Goal: Obtain resource: Obtain resource

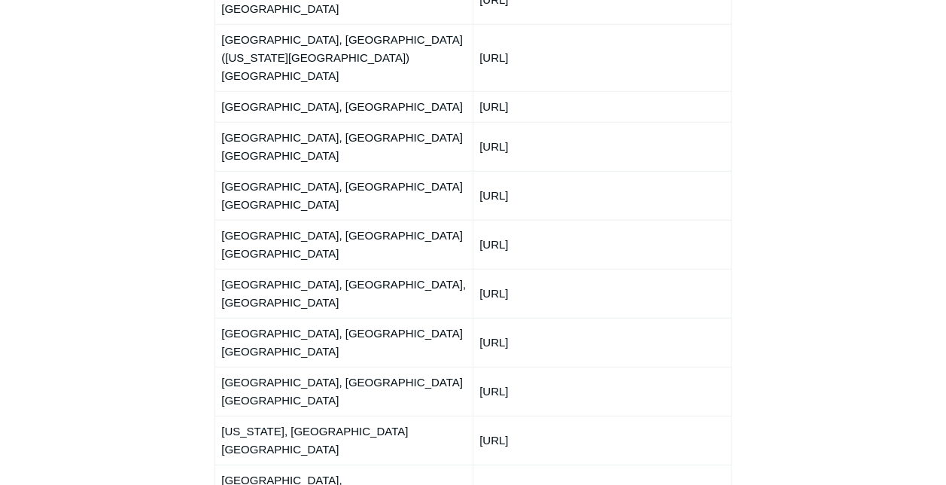
scroll to position [1732, 0]
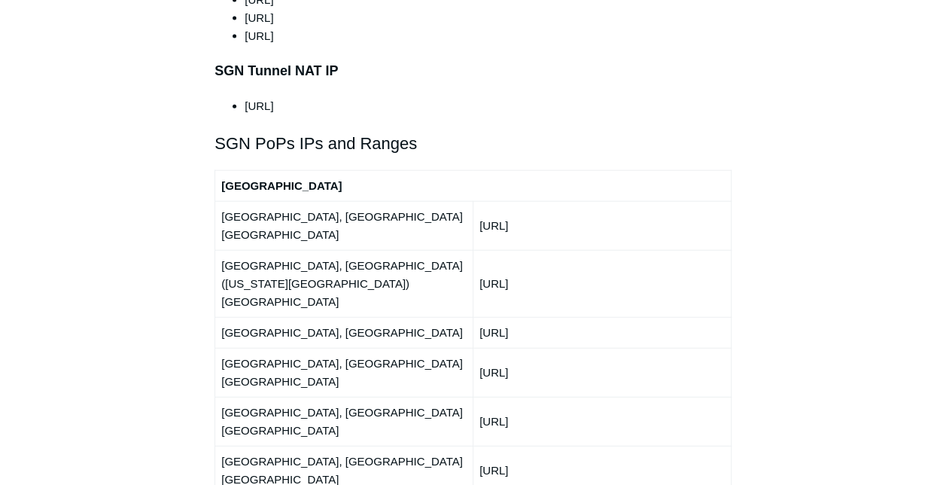
drag, startPoint x: 566, startPoint y: 177, endPoint x: 474, endPoint y: 187, distance: 92.5
click at [474, 201] on td "[URL]" at bounding box center [602, 225] width 258 height 49
copy td "[URL]"
drag, startPoint x: 576, startPoint y: 211, endPoint x: 473, endPoint y: 209, distance: 103.2
click at [473, 250] on td "[URL]" at bounding box center [602, 283] width 258 height 67
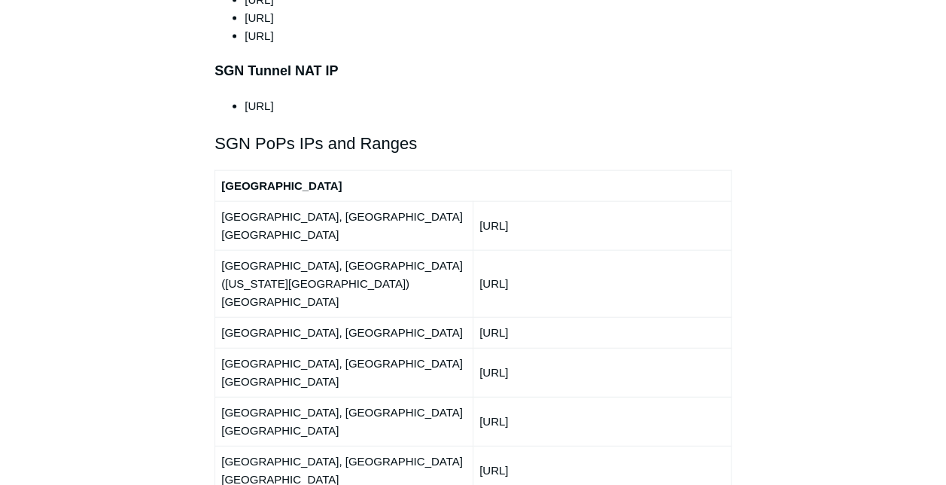
copy td "[URL]"
drag, startPoint x: 574, startPoint y: 244, endPoint x: 474, endPoint y: 239, distance: 100.3
click at [474, 317] on td "[URL]" at bounding box center [602, 332] width 258 height 31
copy td "[URL]"
drag, startPoint x: 572, startPoint y: 269, endPoint x: 481, endPoint y: 274, distance: 91.3
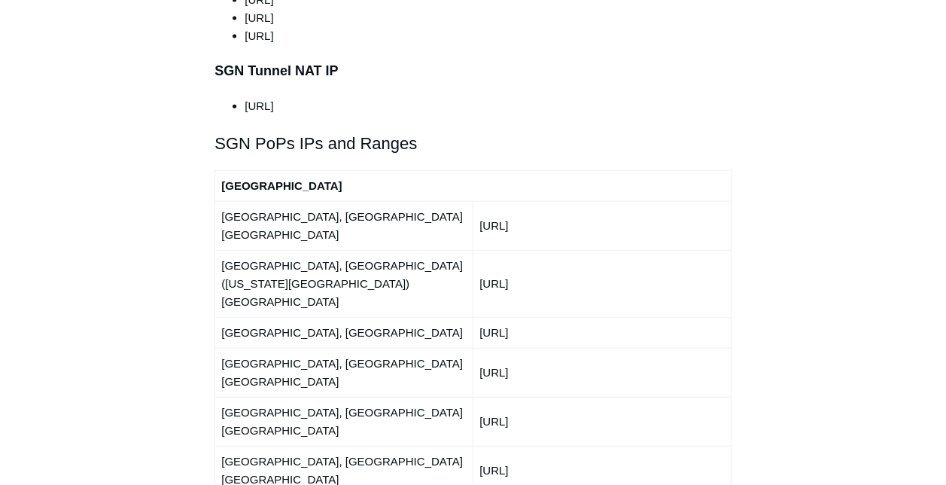
click at [481, 348] on td "[URL]" at bounding box center [602, 372] width 258 height 49
copy td "[URL]"
drag, startPoint x: 581, startPoint y: 312, endPoint x: 477, endPoint y: 309, distance: 103.9
click at [477, 397] on td "[URL]" at bounding box center [602, 421] width 258 height 49
copy td "[URL]"
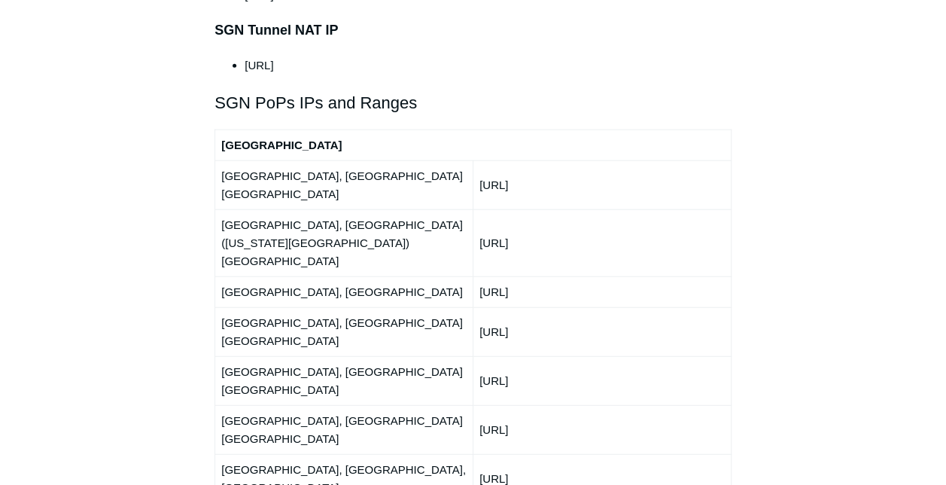
scroll to position [1807, 0]
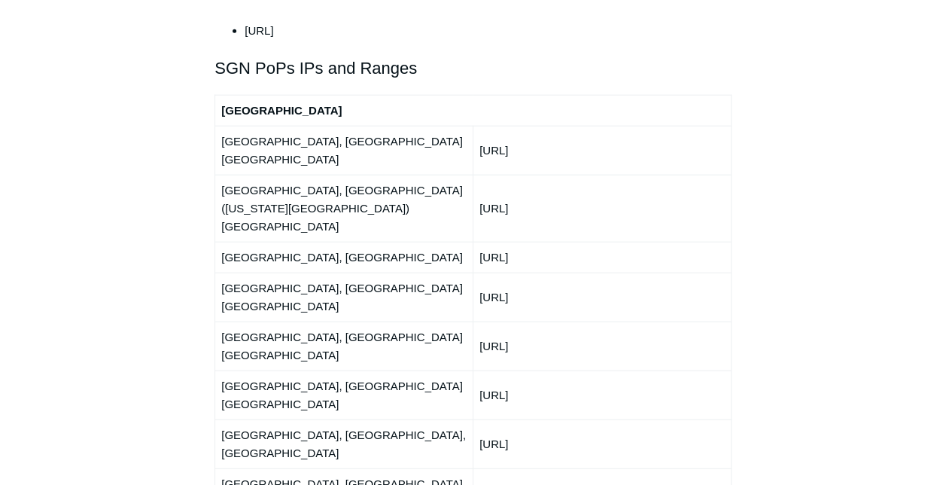
drag, startPoint x: 584, startPoint y: 256, endPoint x: 479, endPoint y: 247, distance: 105.8
click at [479, 370] on td "[URL]" at bounding box center [602, 394] width 258 height 49
copy td "[URL]"
drag, startPoint x: 583, startPoint y: 290, endPoint x: 479, endPoint y: 288, distance: 103.9
click at [479, 419] on td "[URL]" at bounding box center [602, 443] width 258 height 49
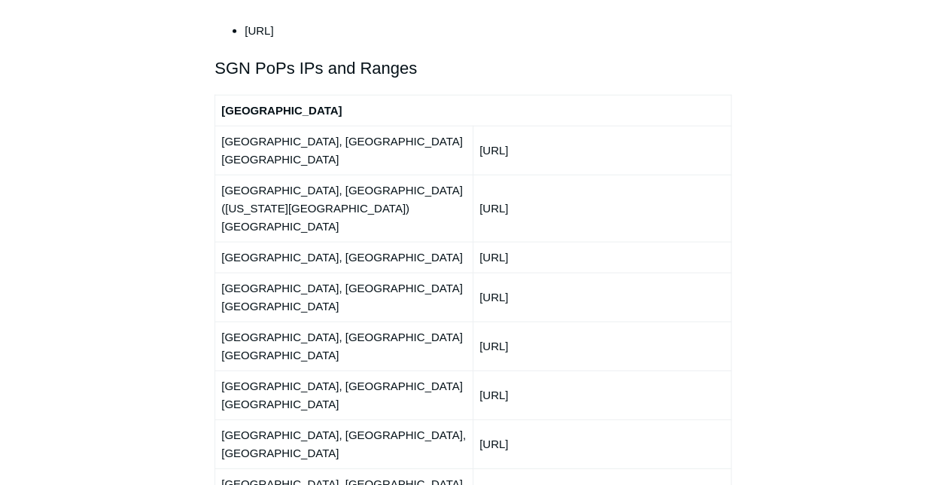
copy td "[URL]"
drag, startPoint x: 547, startPoint y: 318, endPoint x: 425, endPoint y: 315, distance: 122.8
click at [479, 468] on td "[URL]" at bounding box center [602, 492] width 258 height 49
copy td "[URL]"
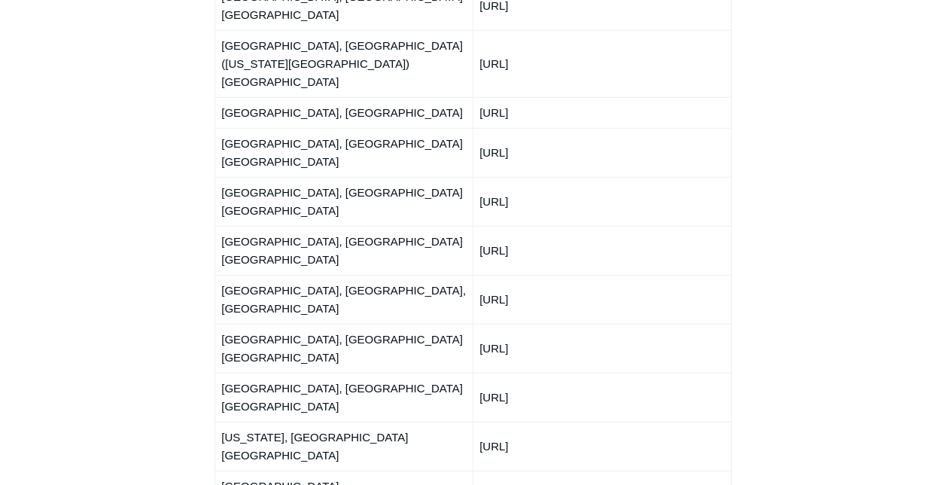
scroll to position [1957, 0]
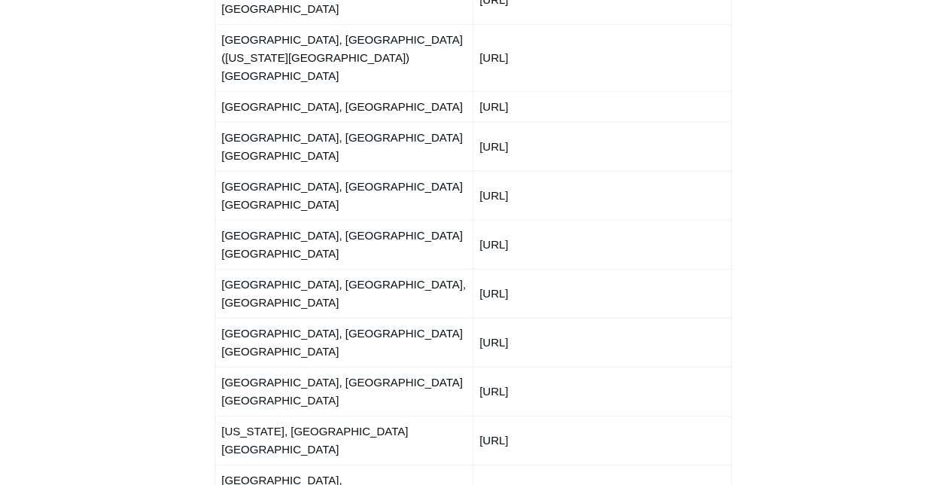
drag, startPoint x: 572, startPoint y: 199, endPoint x: 483, endPoint y: 198, distance: 89.6
click at [483, 367] on td "[URL]" at bounding box center [602, 391] width 258 height 49
click at [560, 416] on td "[URL]" at bounding box center [602, 440] width 258 height 49
drag, startPoint x: 562, startPoint y: 197, endPoint x: 468, endPoint y: 190, distance: 93.6
click at [468, 367] on tr "[GEOGRAPHIC_DATA], [GEOGRAPHIC_DATA] [GEOGRAPHIC_DATA] [URL]" at bounding box center [473, 391] width 516 height 49
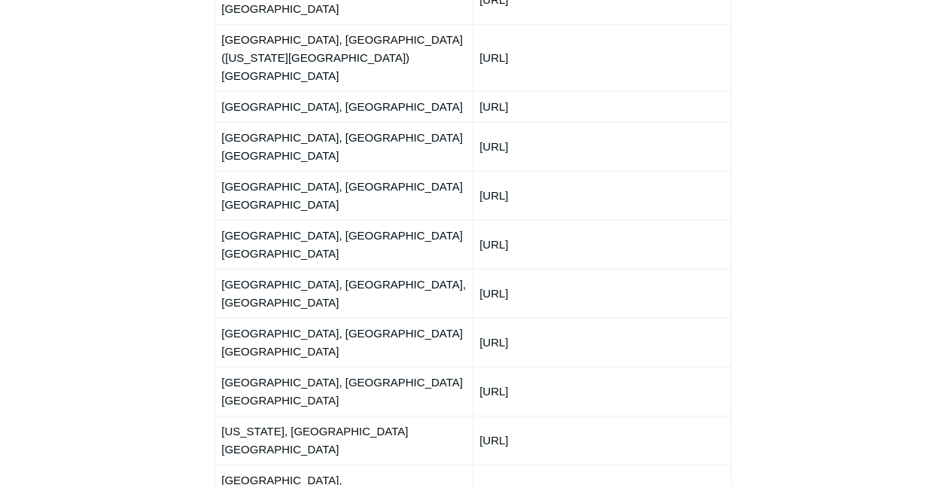
copy tr "[URL]"
drag, startPoint x: 572, startPoint y: 226, endPoint x: 472, endPoint y: 222, distance: 100.2
click at [472, 416] on tr "[US_STATE], [GEOGRAPHIC_DATA] [GEOGRAPHIC_DATA] [URL]" at bounding box center [473, 440] width 516 height 49
copy tr "[URL]"
drag, startPoint x: 575, startPoint y: 286, endPoint x: 480, endPoint y: 285, distance: 94.9
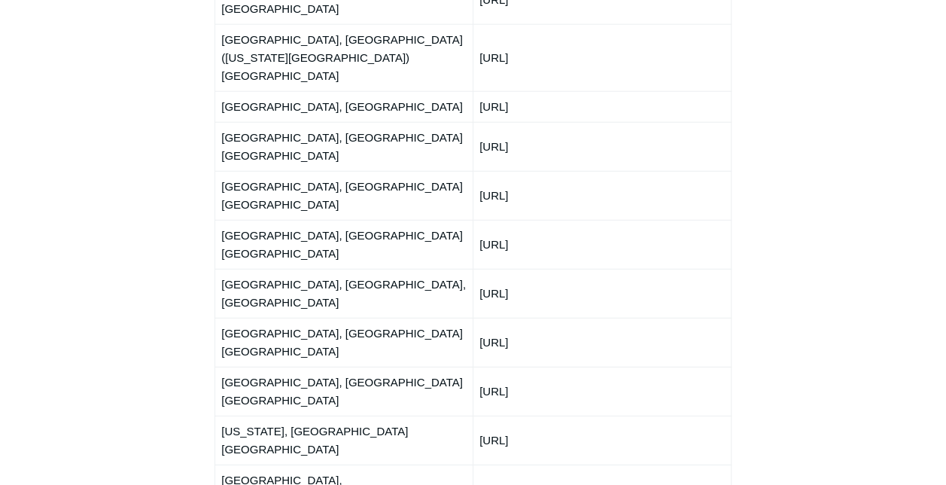
drag, startPoint x: 573, startPoint y: 319, endPoint x: 476, endPoint y: 318, distance: 97.1
drag, startPoint x: 562, startPoint y: 349, endPoint x: 577, endPoint y: 354, distance: 15.7
